Goal: Check status: Check status

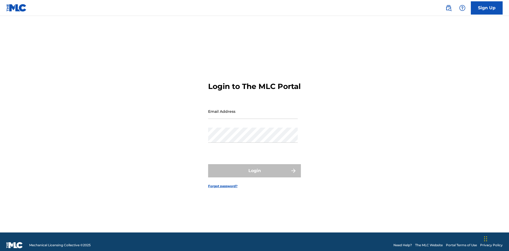
scroll to position [7, 0]
click at [253, 109] on input "Email Address" at bounding box center [253, 111] width 90 height 15
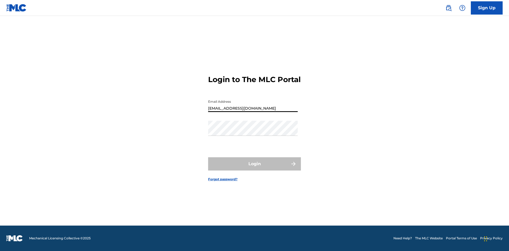
type input "[EMAIL_ADDRESS][DOMAIN_NAME]"
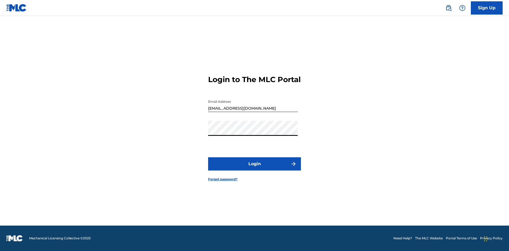
click at [254, 169] on button "Login" at bounding box center [254, 163] width 93 height 13
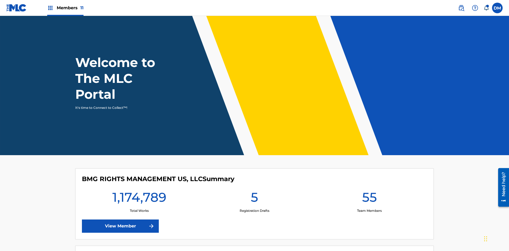
scroll to position [23, 0]
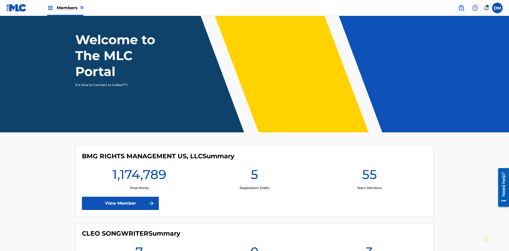
click at [65, 8] on span "Members 11" at bounding box center [70, 8] width 27 height 6
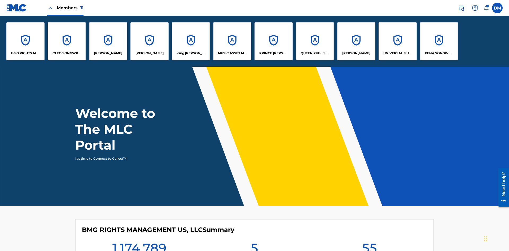
click at [397, 53] on p "UNIVERSAL MUSIC PUB GROUP" at bounding box center [397, 53] width 29 height 5
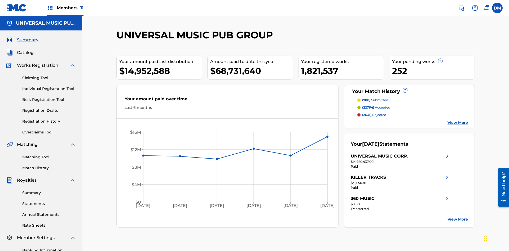
click at [49, 190] on link "Summary" at bounding box center [49, 193] width 54 height 6
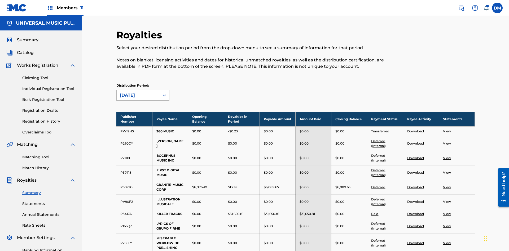
click at [138, 92] on div "June 2025" at bounding box center [138, 95] width 37 height 6
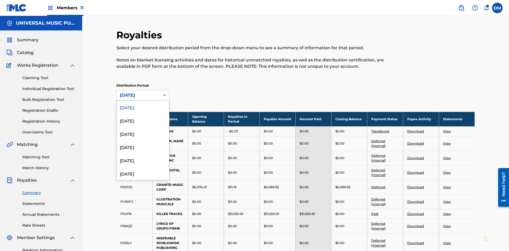
click at [138, 92] on div "June 2025" at bounding box center [138, 95] width 37 height 6
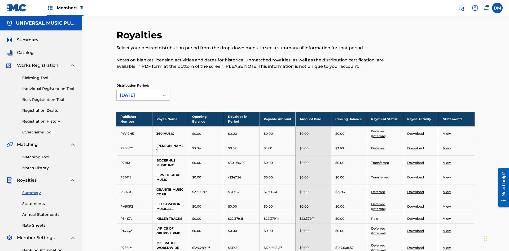
click at [138, 92] on div "April 2024" at bounding box center [138, 95] width 37 height 6
